Goal: Information Seeking & Learning: Learn about a topic

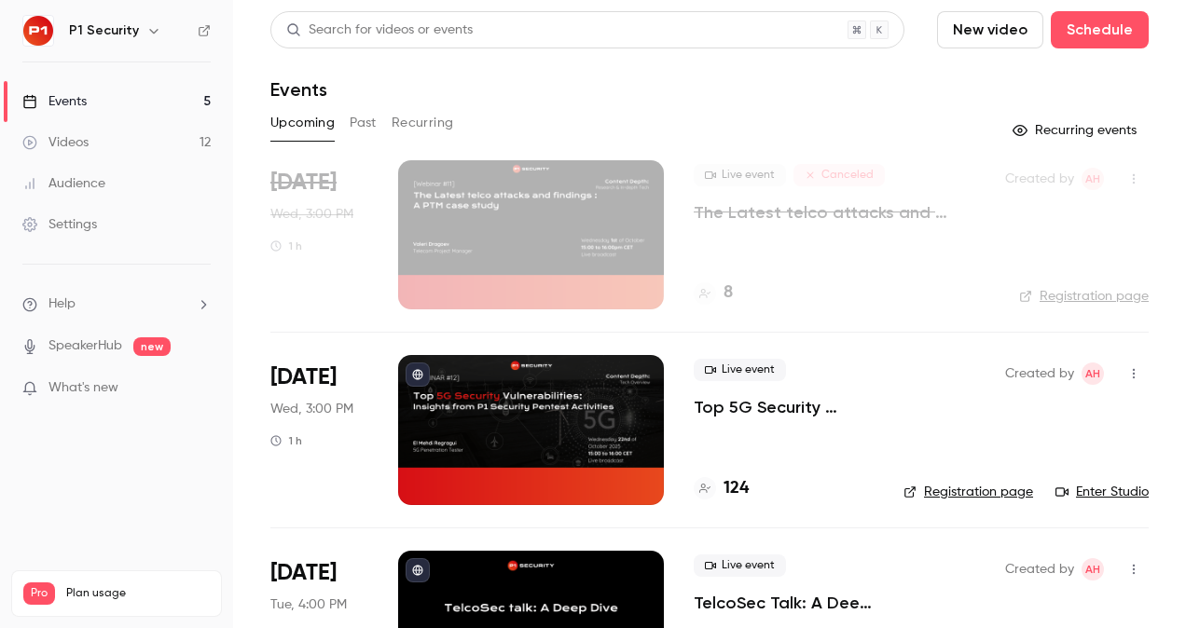
click at [796, 413] on p "Top 5G Security Vulnerabilities: Insights from P1 Security Pentest Activities" at bounding box center [784, 407] width 180 height 22
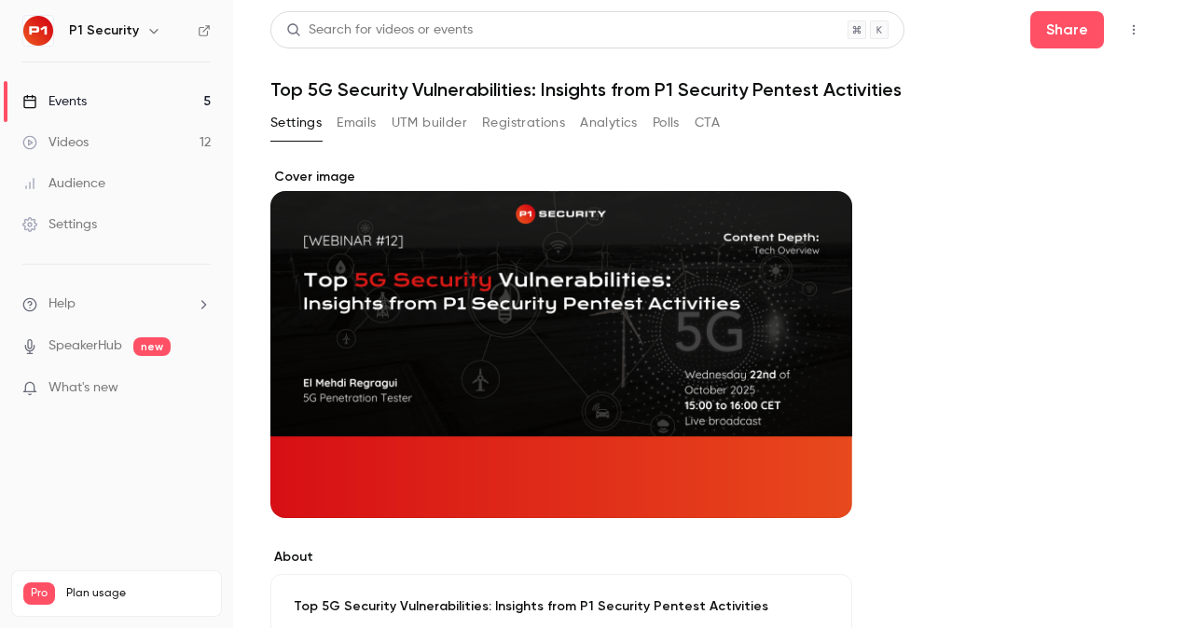
click at [499, 118] on button "Registrations" at bounding box center [523, 123] width 83 height 30
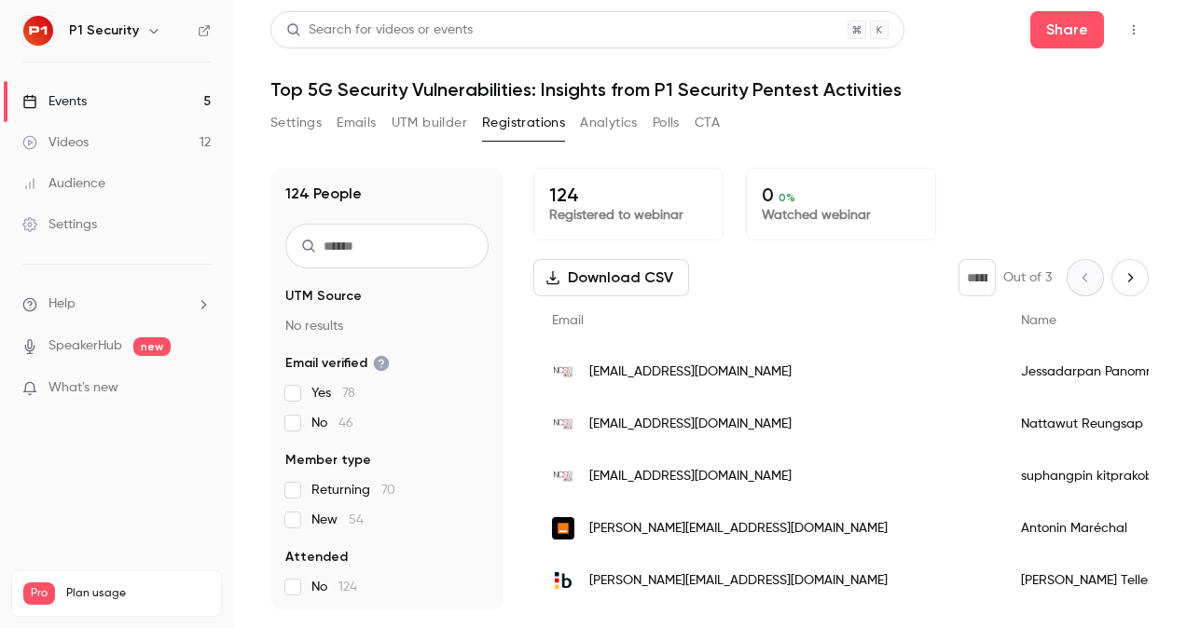
click at [120, 100] on link "Events 5" at bounding box center [116, 101] width 233 height 41
